Goal: Task Accomplishment & Management: Complete application form

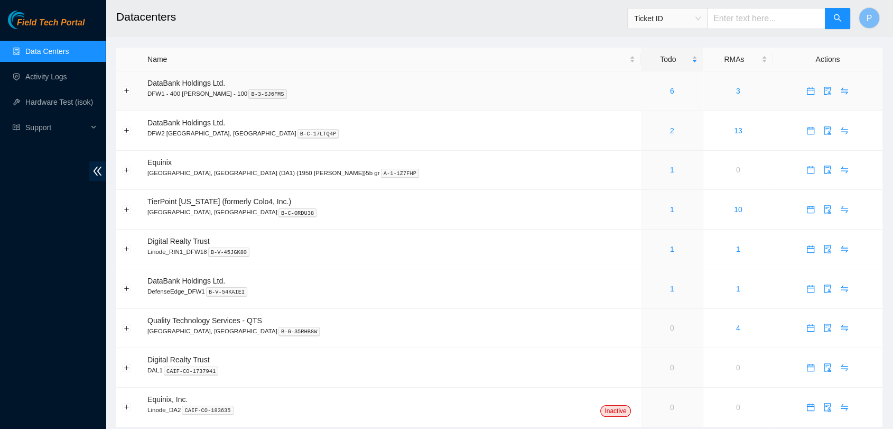
click at [641, 104] on td "6" at bounding box center [672, 91] width 62 height 40
click at [641, 102] on td "6" at bounding box center [672, 91] width 62 height 40
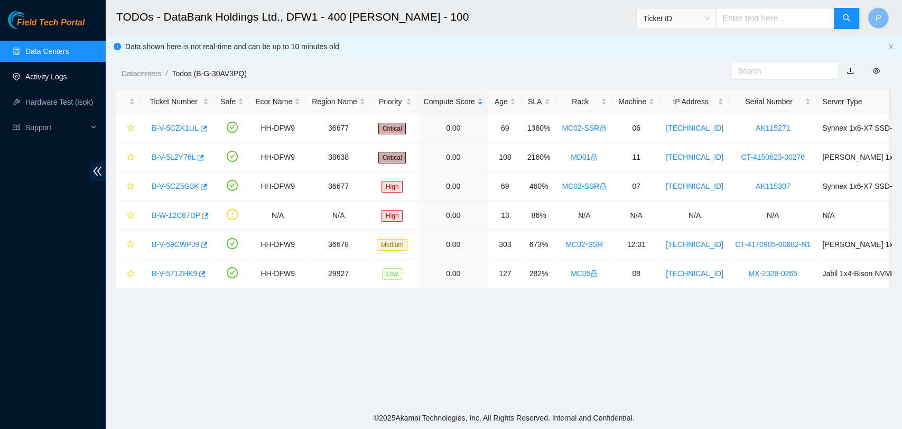
click at [67, 76] on link "Activity Logs" at bounding box center [46, 76] width 42 height 8
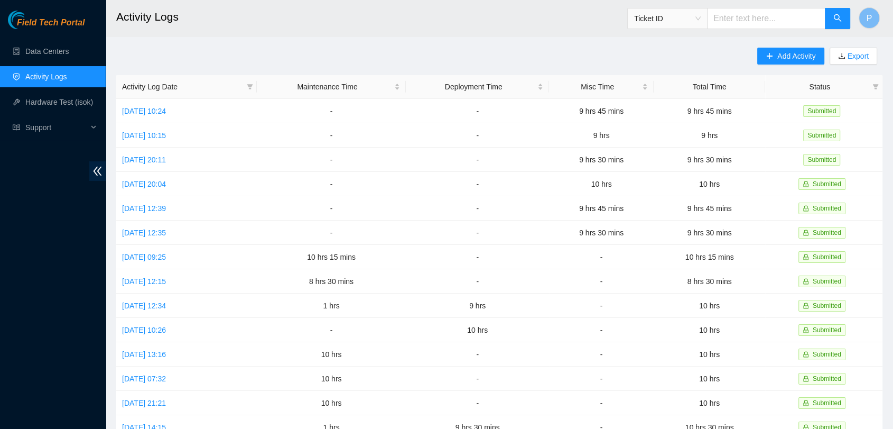
click at [584, 1] on h2 "Activity Logs" at bounding box center [421, 17] width 611 height 34
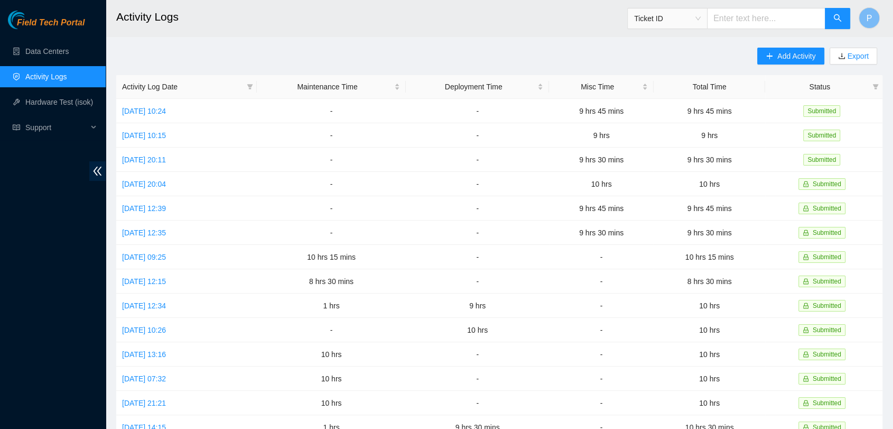
click at [584, 1] on h2 "Activity Logs" at bounding box center [421, 17] width 611 height 34
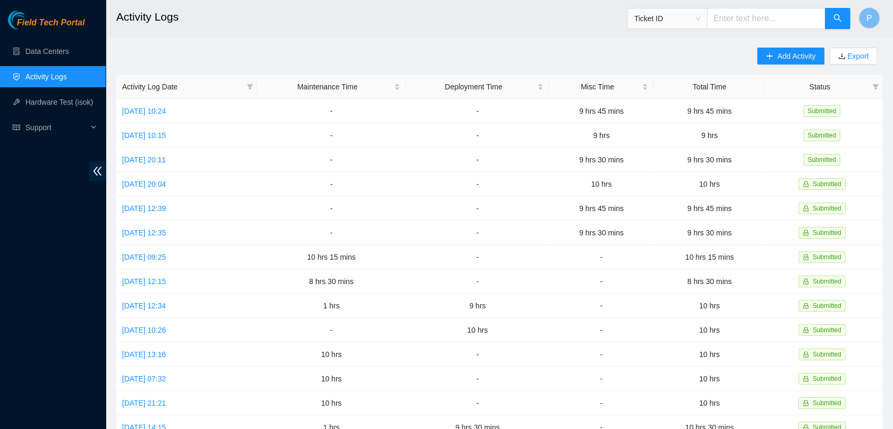
click at [584, 1] on h2 "Activity Logs" at bounding box center [421, 17] width 611 height 34
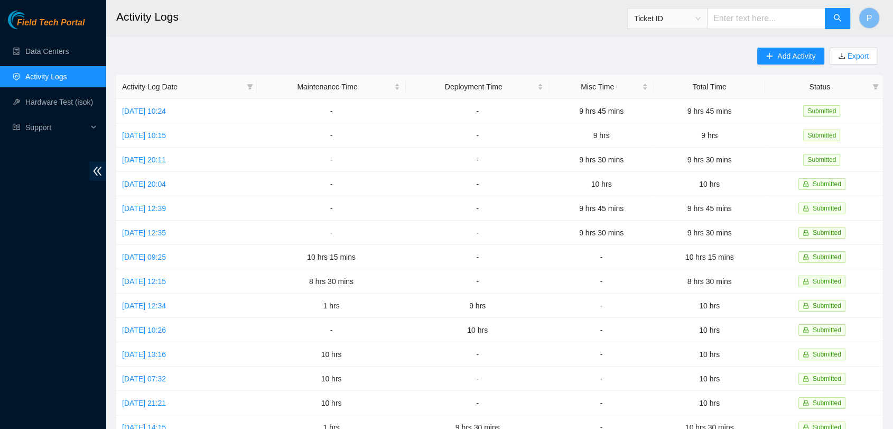
click at [584, 1] on h2 "Activity Logs" at bounding box center [421, 17] width 611 height 34
click at [786, 62] on button "Add Activity" at bounding box center [791, 56] width 67 height 17
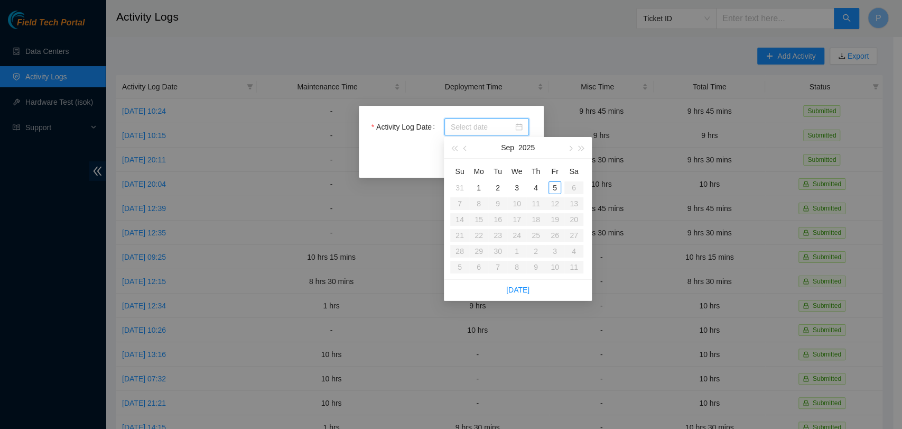
click at [463, 123] on input "Activity Log Date" at bounding box center [482, 127] width 62 height 12
type input "2025-09-03"
click at [512, 190] on div "3" at bounding box center [517, 187] width 13 height 13
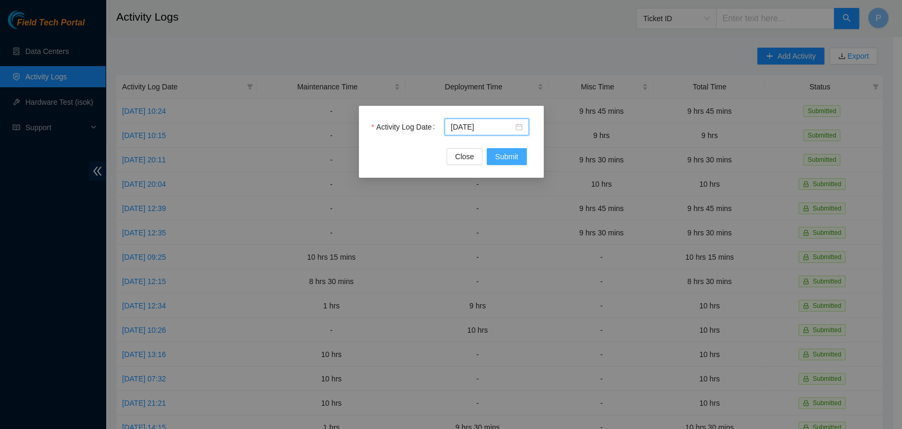
click at [503, 162] on span "Submit" at bounding box center [506, 157] width 23 height 12
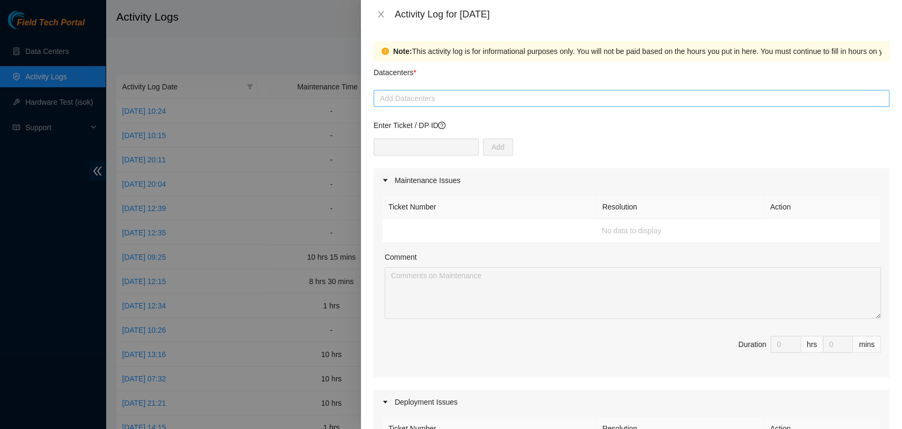
click at [531, 99] on div at bounding box center [631, 98] width 511 height 13
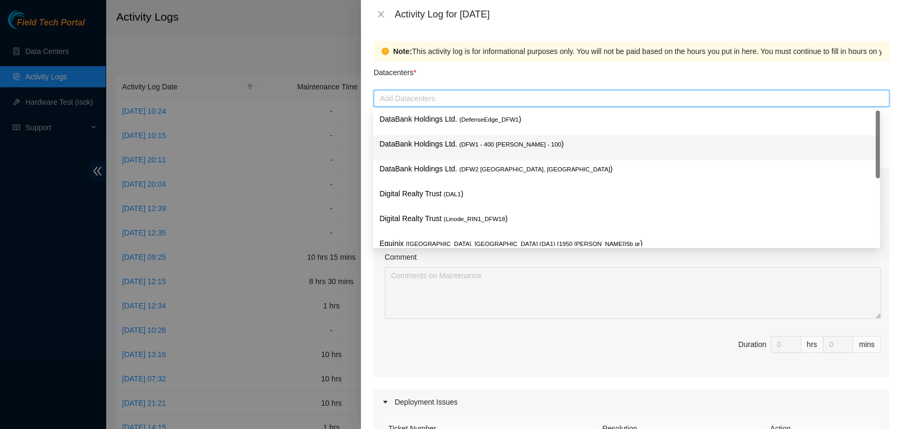
click at [517, 141] on span "( DFW1 - 400 S. Akard - 100" at bounding box center [510, 144] width 102 height 6
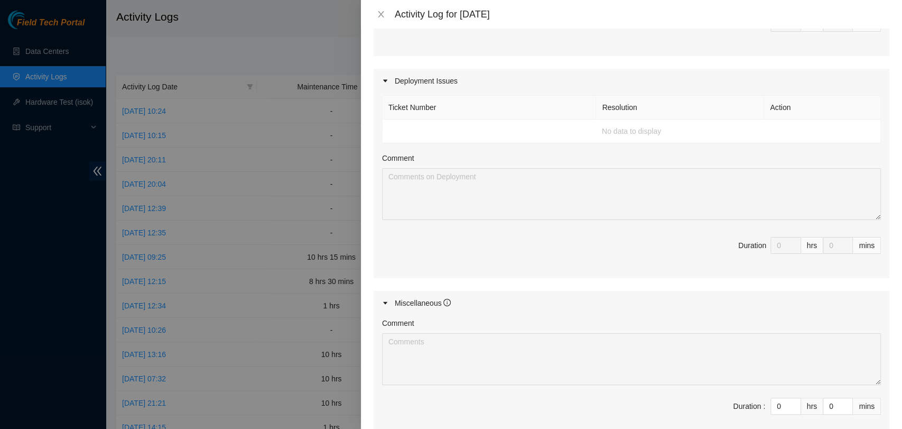
scroll to position [446, 0]
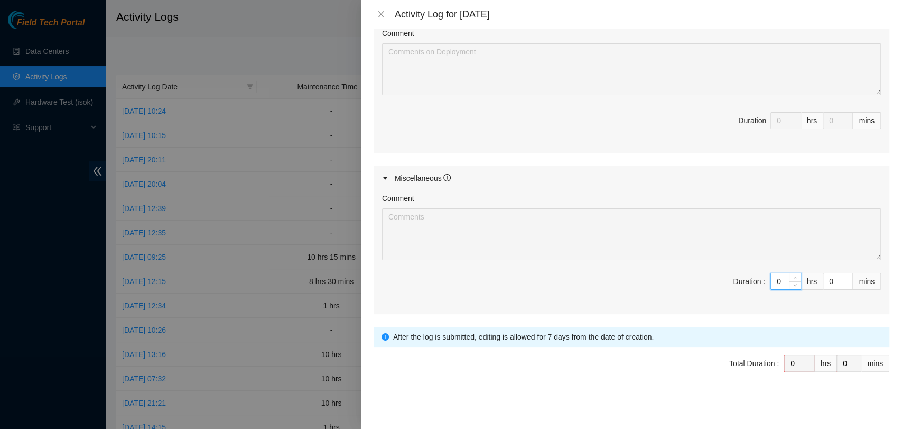
click at [777, 284] on input "0" at bounding box center [786, 281] width 30 height 16
type input "10"
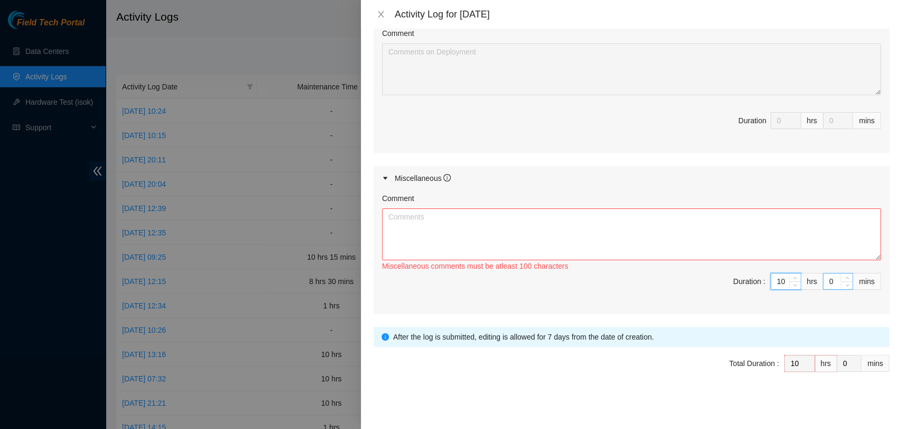
type input "10"
click at [824, 278] on input "0" at bounding box center [838, 281] width 29 height 16
type input "30"
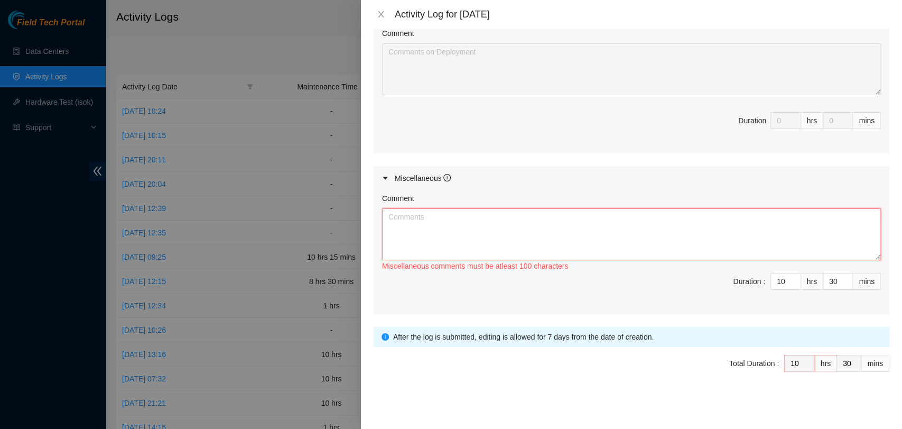
click at [423, 223] on textarea "Comment" at bounding box center [631, 234] width 499 height 52
drag, startPoint x: 543, startPoint y: 217, endPoint x: 287, endPoint y: 220, distance: 256.4
click at [287, 220] on div "Activity Log for 03-09-2025 Note: This activity log is for informational purpos…" at bounding box center [451, 214] width 902 height 429
paste textarea "collaboration with the NetApp engineer and Josh to run cable connections for ne…"
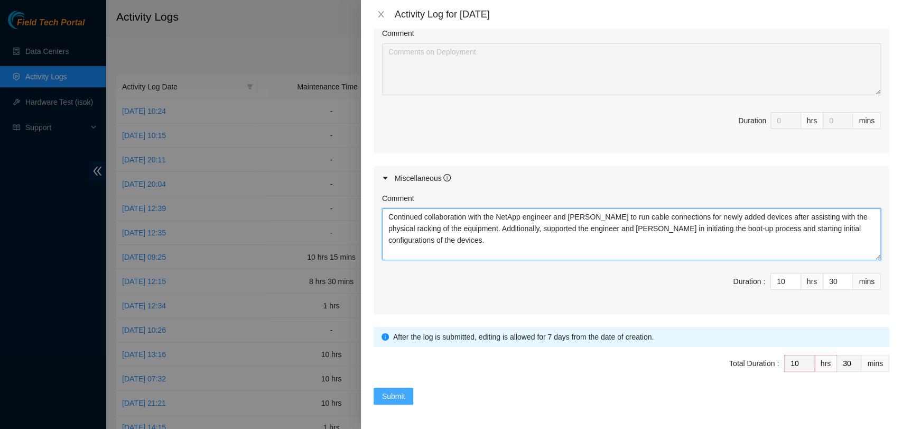
type textarea "Continued collaboration with the NetApp engineer and Josh to run cable connecti…"
click at [407, 395] on button "Submit" at bounding box center [394, 396] width 40 height 17
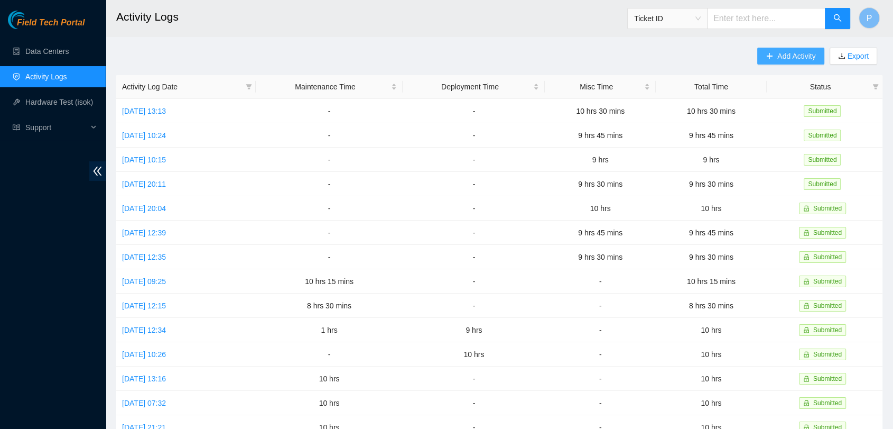
click at [760, 63] on button "Add Activity" at bounding box center [791, 56] width 67 height 17
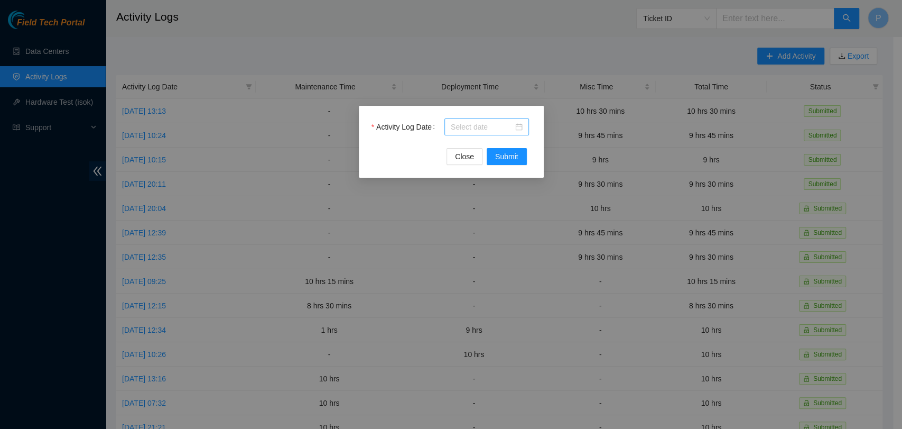
click at [463, 135] on div at bounding box center [487, 126] width 85 height 17
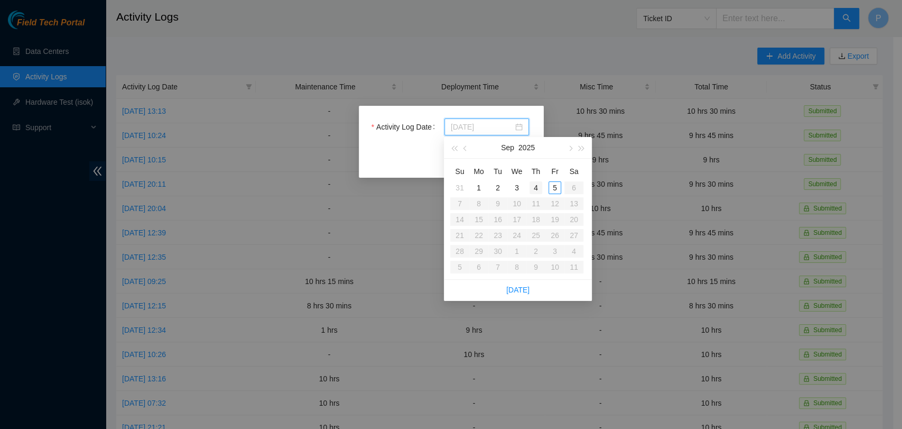
type input "2025-09-04"
click at [536, 185] on div "4" at bounding box center [536, 187] width 13 height 13
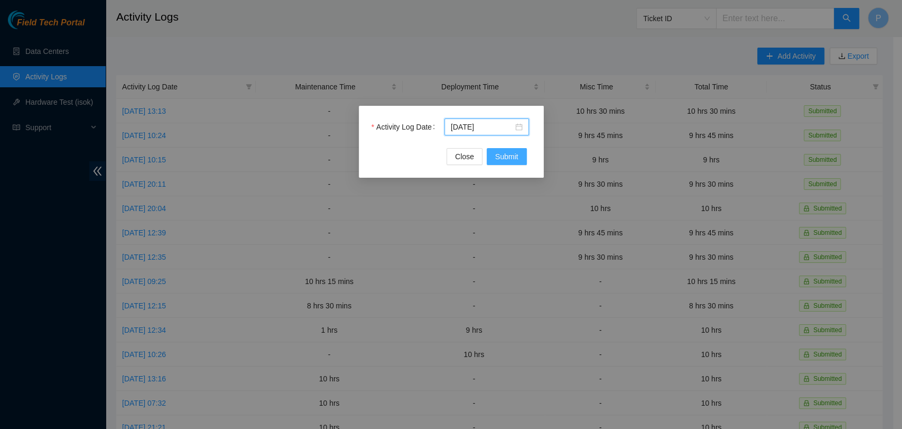
click at [526, 154] on button "Submit" at bounding box center [507, 156] width 40 height 17
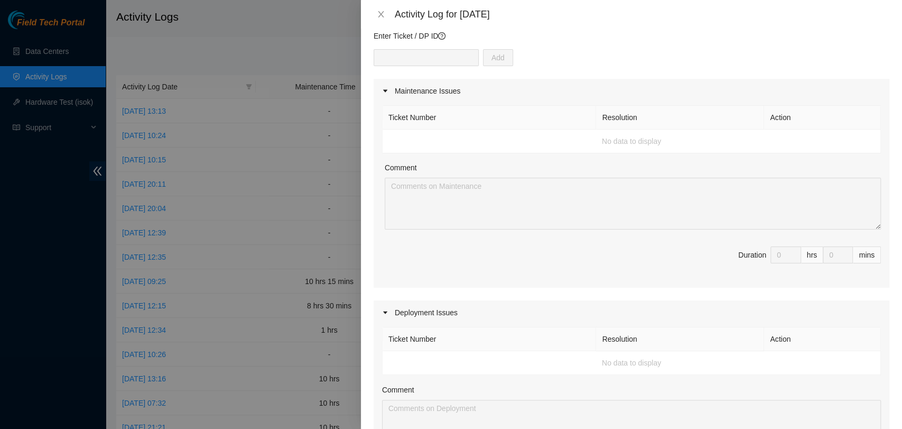
scroll to position [0, 0]
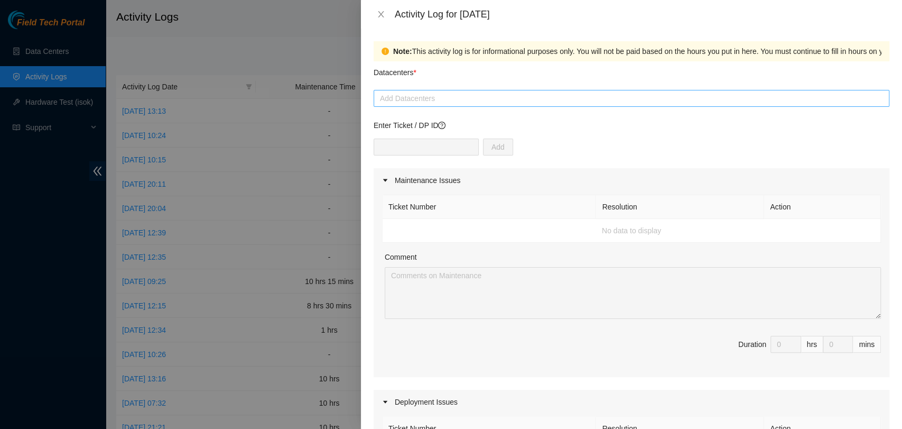
click at [561, 90] on div "Add Datacenters" at bounding box center [632, 98] width 516 height 17
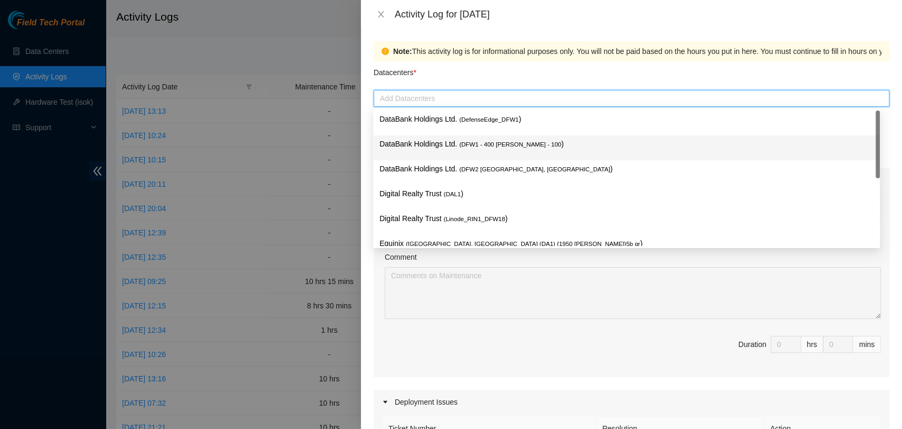
click at [557, 142] on p "DataBank Holdings Ltd. ( DFW1 - 400 S. Akard - 100 )" at bounding box center [627, 144] width 494 height 12
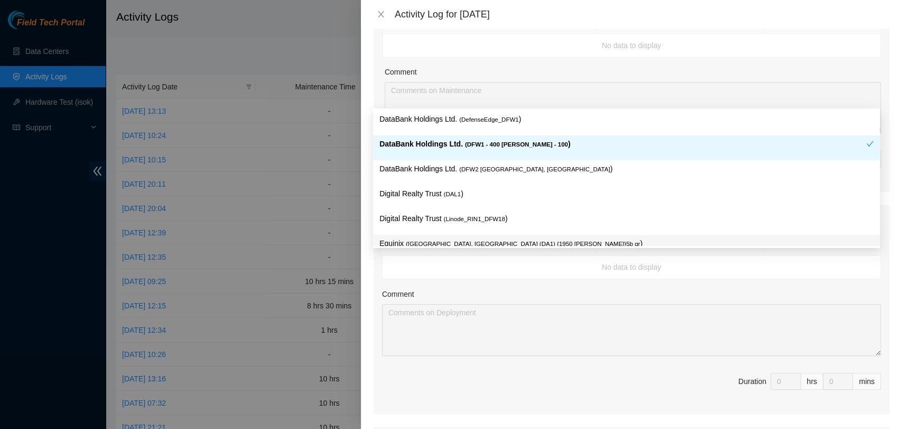
scroll to position [186, 0]
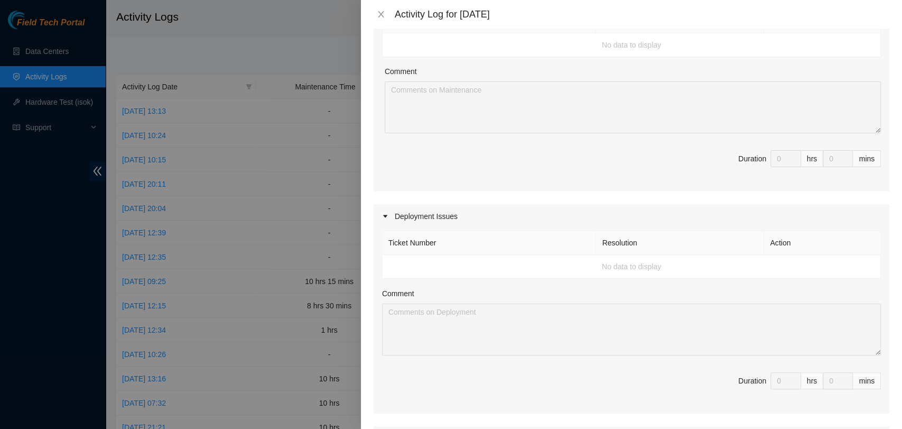
click at [559, 382] on span "Duration 0 hrs 0 mins" at bounding box center [631, 387] width 499 height 30
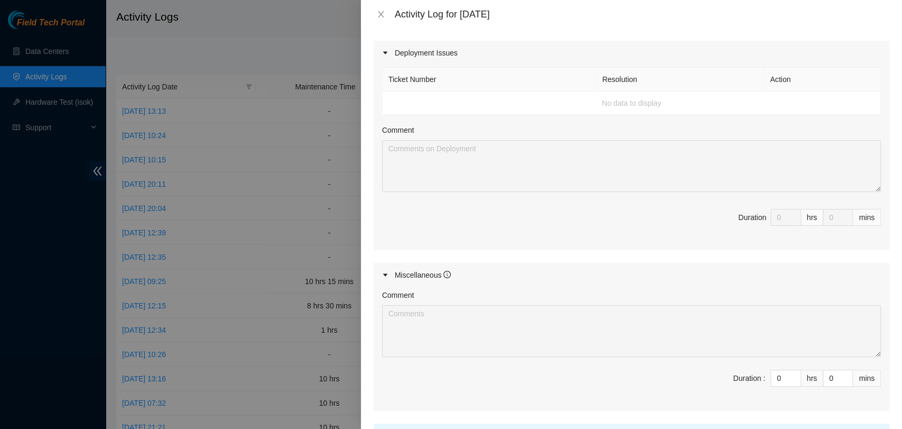
scroll to position [366, 0]
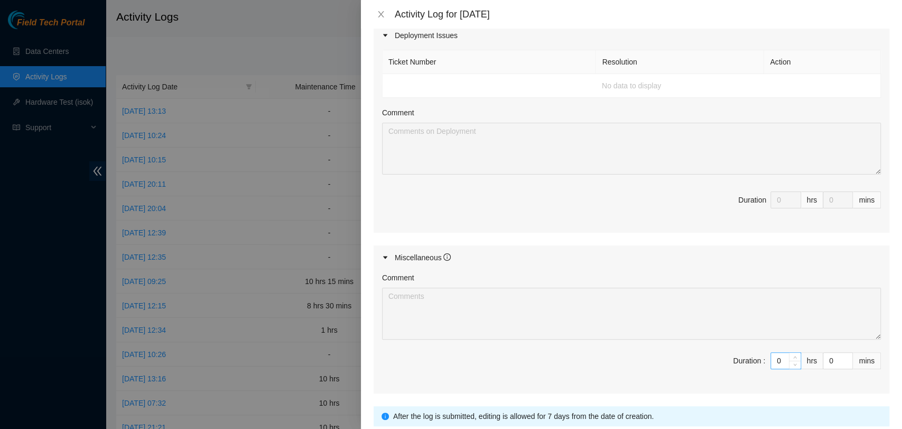
click at [771, 357] on input "0" at bounding box center [786, 361] width 30 height 16
type input "10"
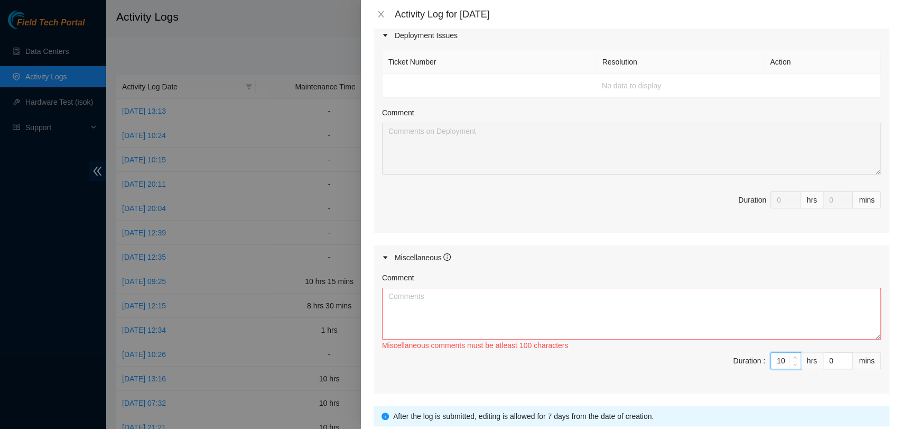
type input "10"
click at [668, 314] on textarea "Comment" at bounding box center [631, 314] width 499 height 52
type textarea "C"
paste textarea "Continued assisting the NetApp engineer in completing the deployment of new Net…"
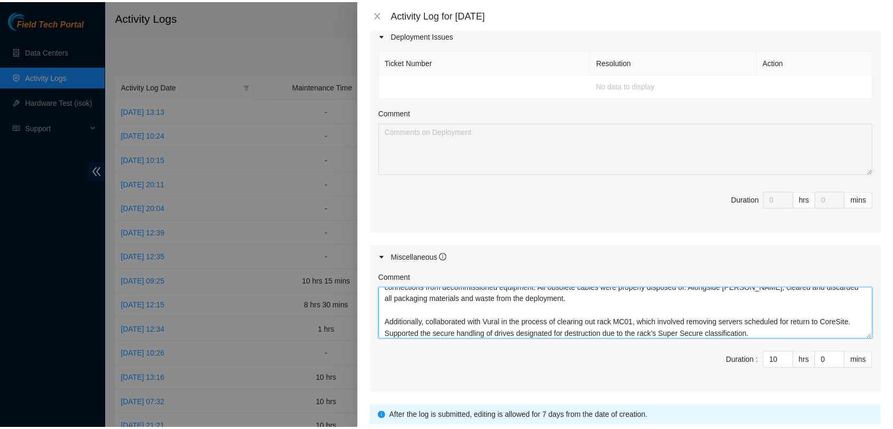
scroll to position [446, 0]
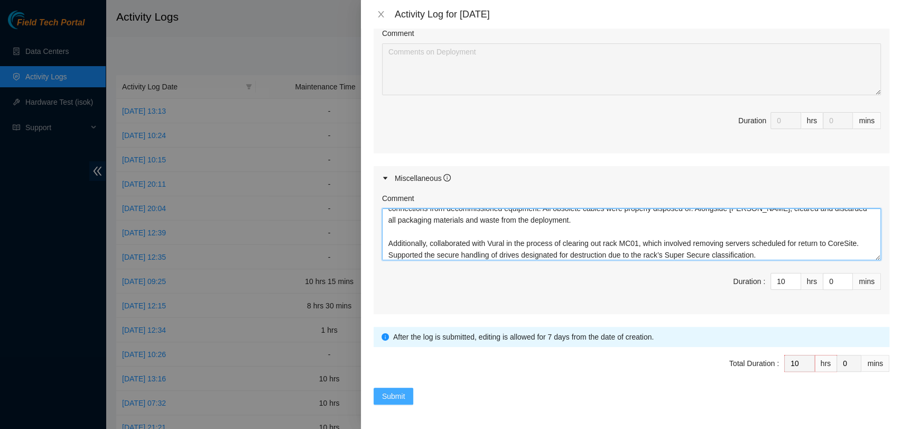
type textarea "Continued assisting the NetApp engineer in completing the deployment of new Net…"
click at [403, 390] on span "Submit" at bounding box center [393, 396] width 23 height 12
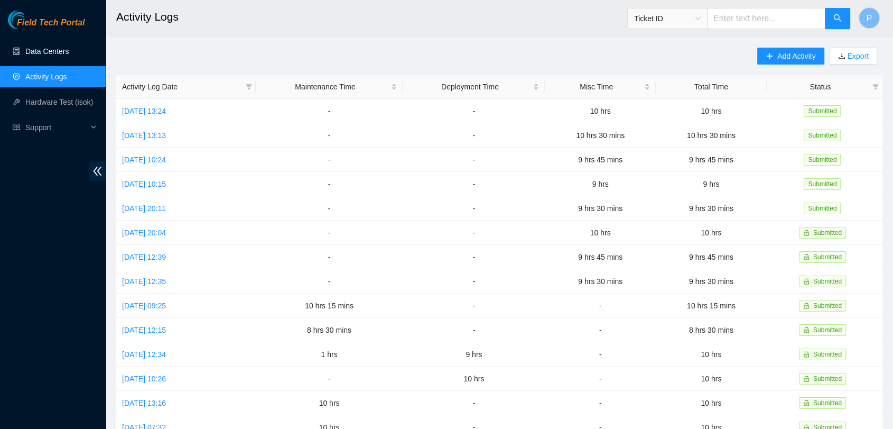
click at [69, 47] on link "Data Centers" at bounding box center [46, 51] width 43 height 8
